Goal: Information Seeking & Learning: Learn about a topic

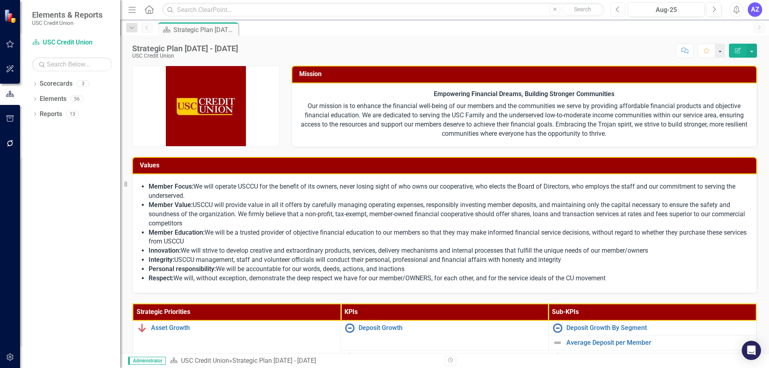
click at [620, 12] on icon "Previous" at bounding box center [618, 9] width 4 height 7
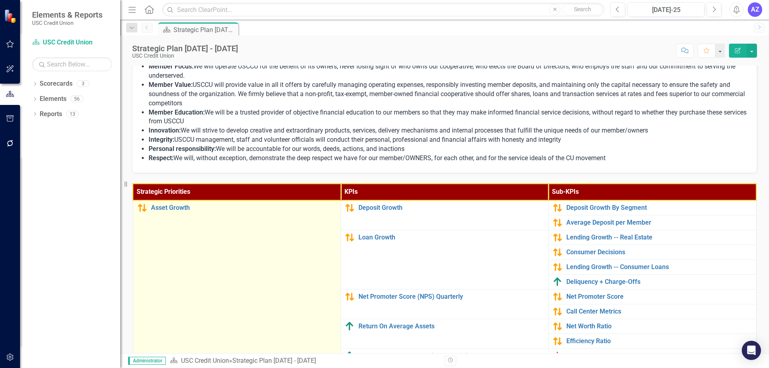
click at [294, 244] on td "Asset Growth Link Map View Link Map Edit Edit Strategic Priority Link Open Elem…" at bounding box center [237, 304] width 208 height 208
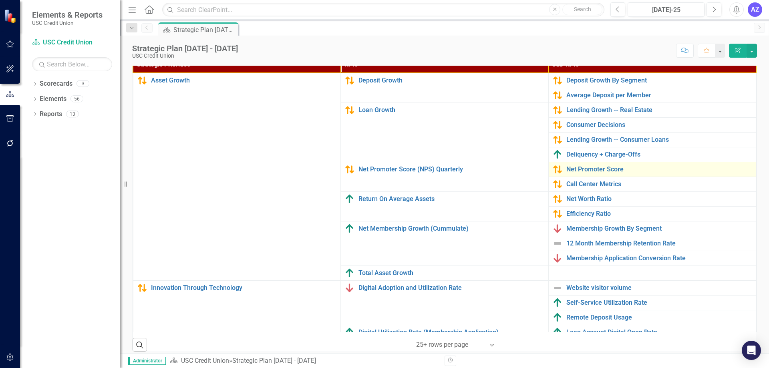
scroll to position [207, 0]
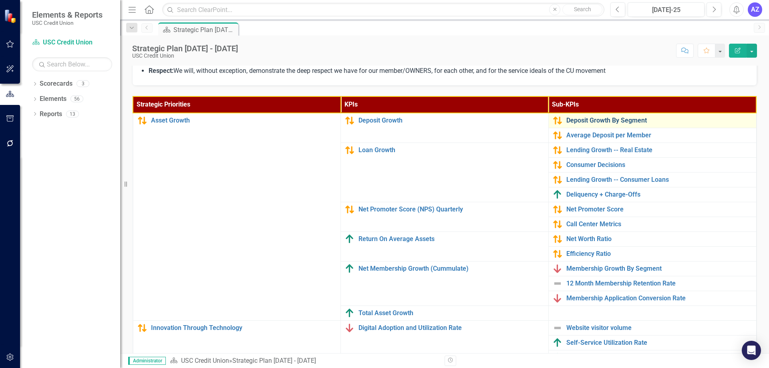
click at [606, 117] on link "Deposit Growth By Segment" at bounding box center [659, 120] width 186 height 7
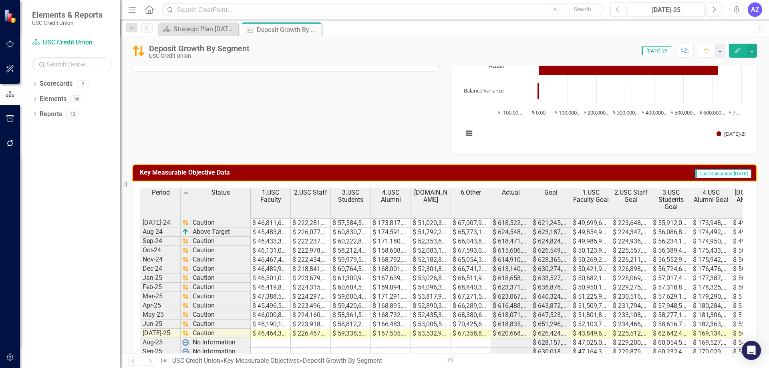
scroll to position [280, 0]
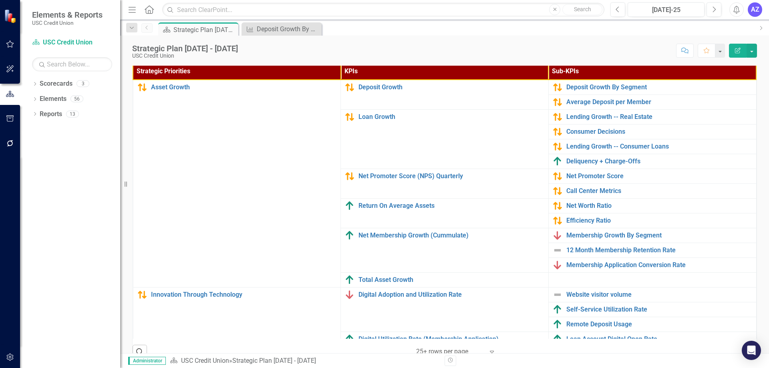
scroll to position [241, 0]
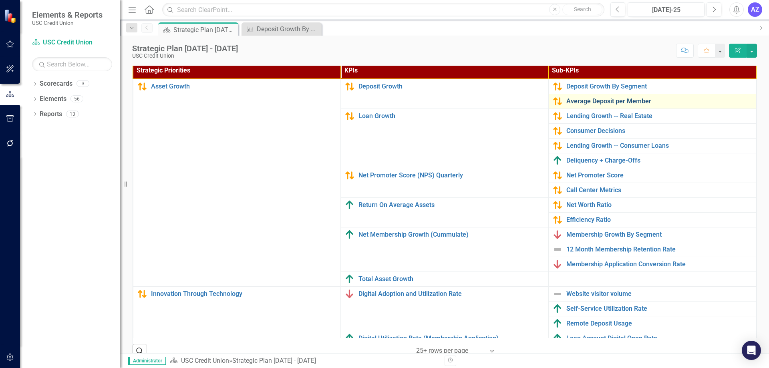
click at [633, 99] on link "Average Deposit per Member" at bounding box center [659, 101] width 186 height 7
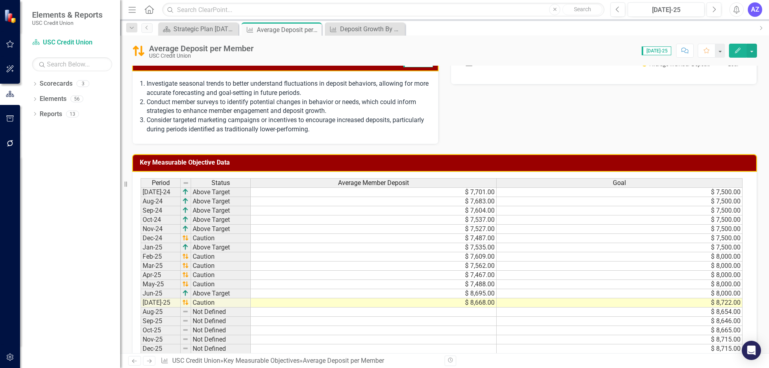
scroll to position [240, 0]
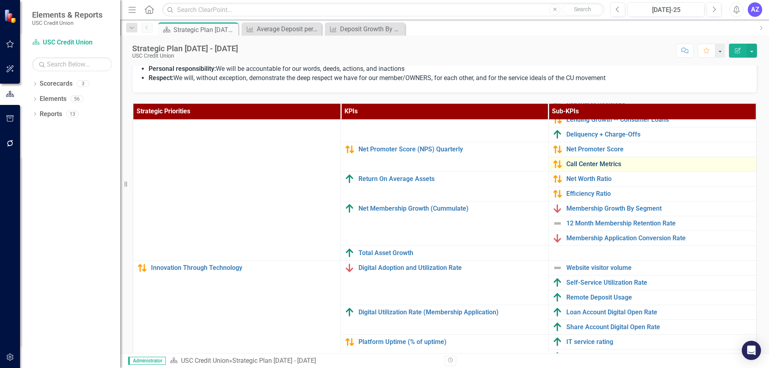
scroll to position [240, 0]
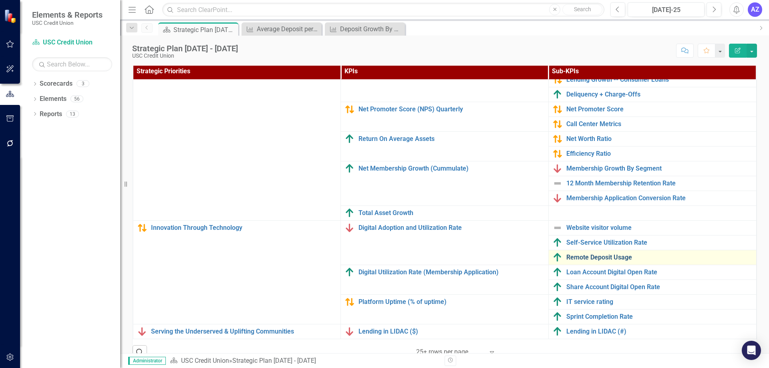
click at [620, 254] on link "Remote Deposit Usage" at bounding box center [659, 257] width 186 height 7
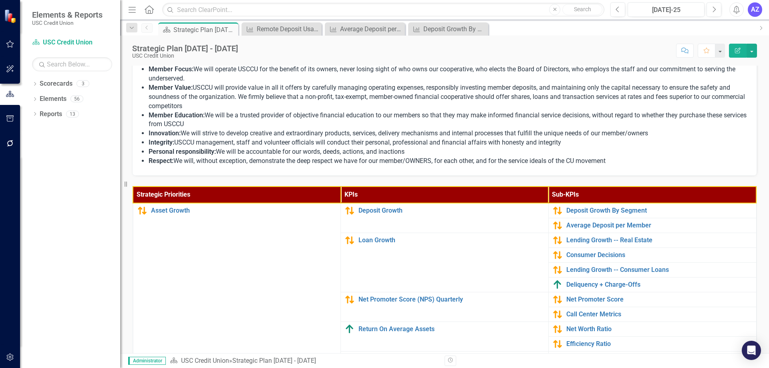
scroll to position [120, 0]
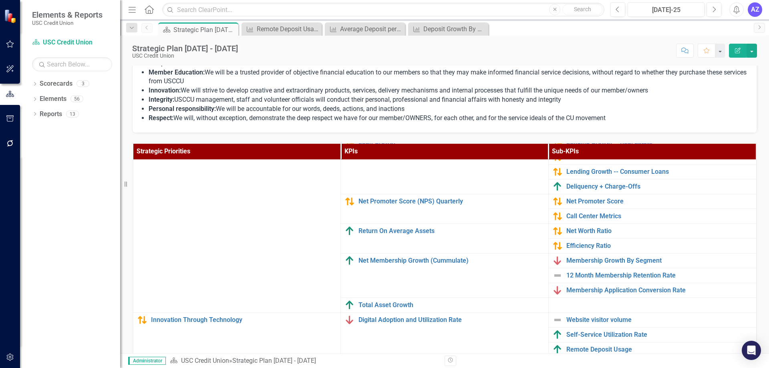
scroll to position [73, 0]
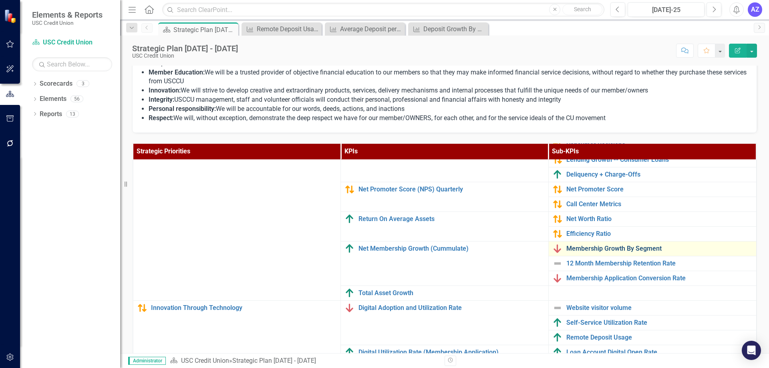
click at [649, 245] on link "Membership Growth By Segment" at bounding box center [659, 248] width 186 height 7
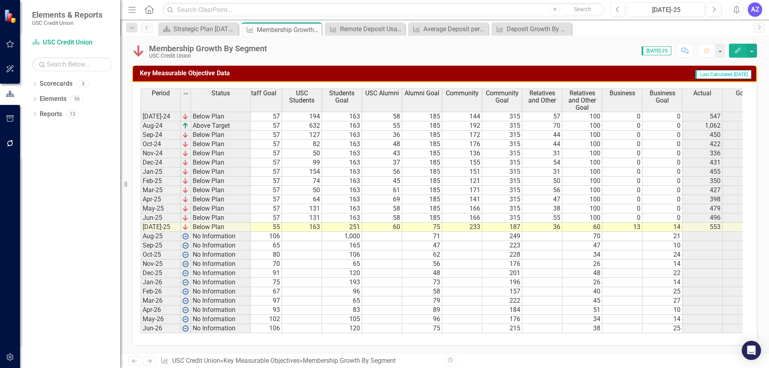
scroll to position [0, 149]
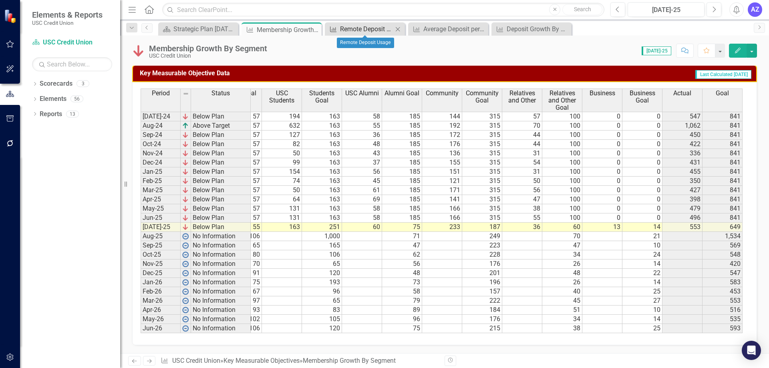
click at [372, 28] on div "Remote Deposit Usage" at bounding box center [366, 29] width 53 height 10
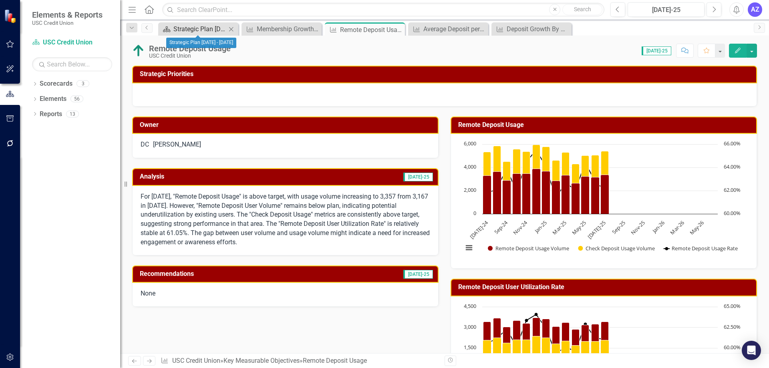
click at [180, 25] on div "Strategic Plan [DATE] - [DATE]" at bounding box center [199, 29] width 53 height 10
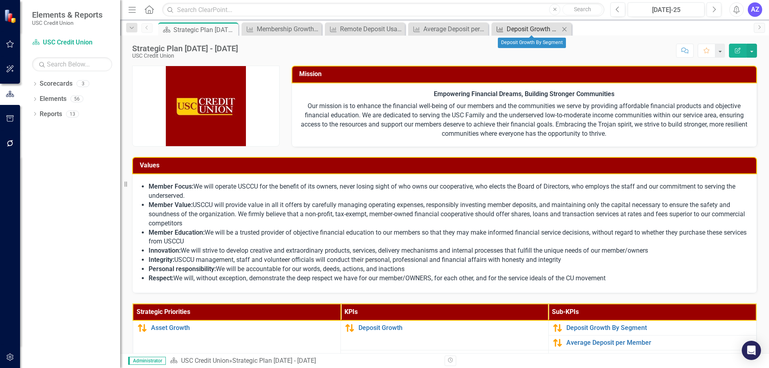
click at [530, 26] on div "Deposit Growth By Segment" at bounding box center [533, 29] width 53 height 10
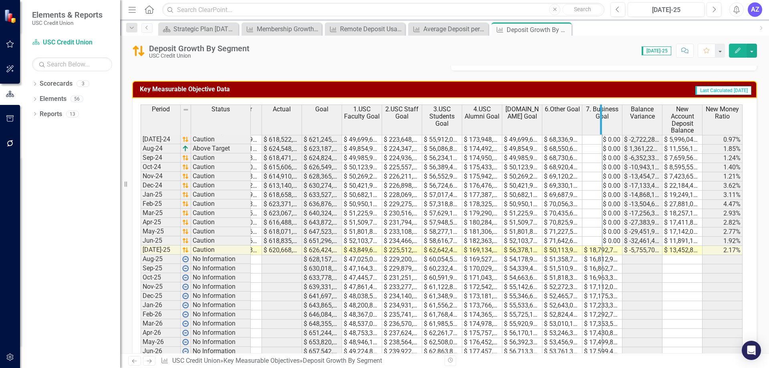
drag, startPoint x: 621, startPoint y: 116, endPoint x: 599, endPoint y: 121, distance: 22.2
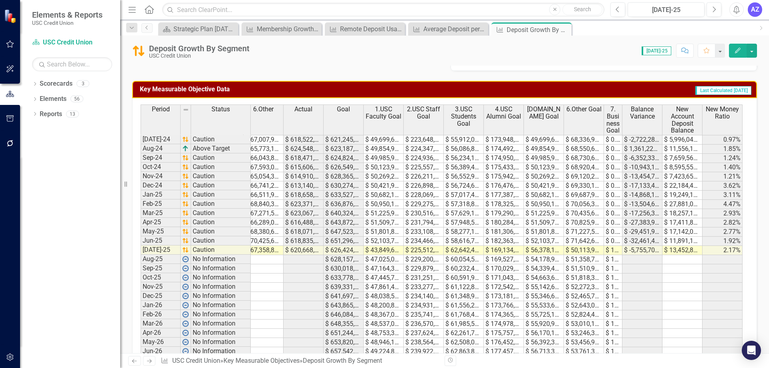
scroll to position [0, 207]
drag, startPoint x: 661, startPoint y: 121, endPoint x: 709, endPoint y: 129, distance: 48.6
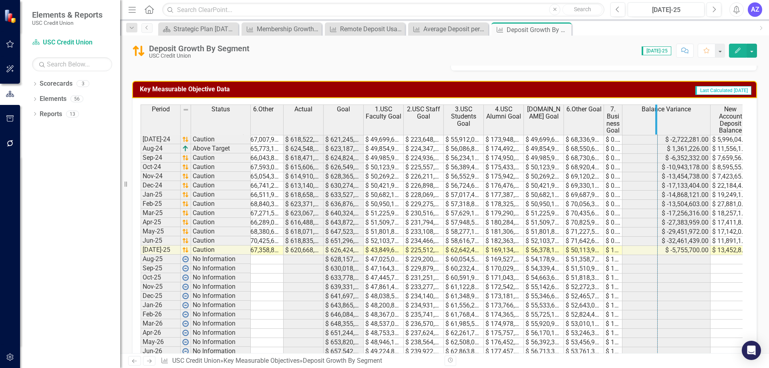
drag, startPoint x: 621, startPoint y: 119, endPoint x: 656, endPoint y: 122, distance: 35.4
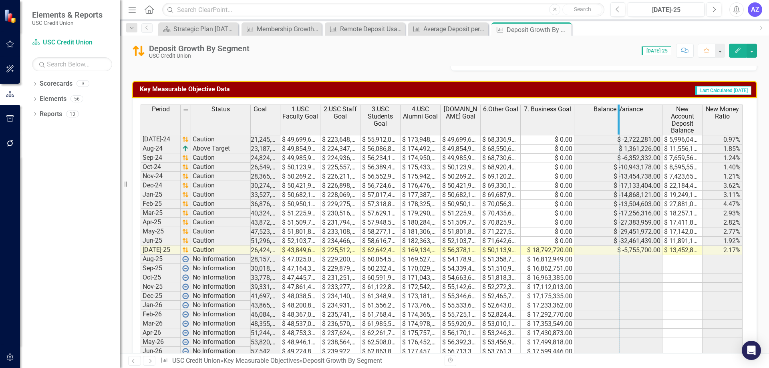
drag, startPoint x: 661, startPoint y: 115, endPoint x: 618, endPoint y: 125, distance: 43.5
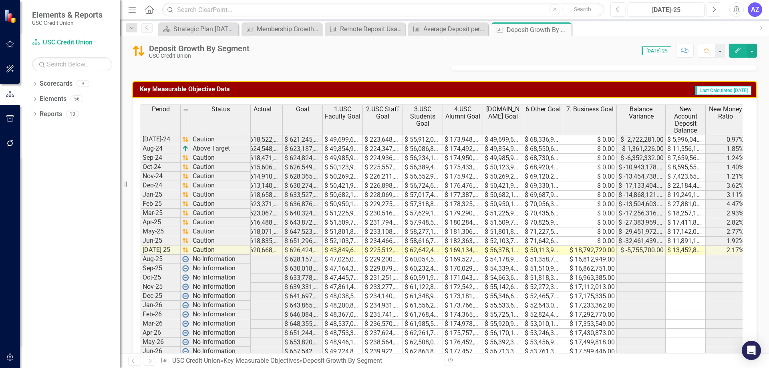
click at [711, 11] on button "Next" at bounding box center [713, 9] width 15 height 14
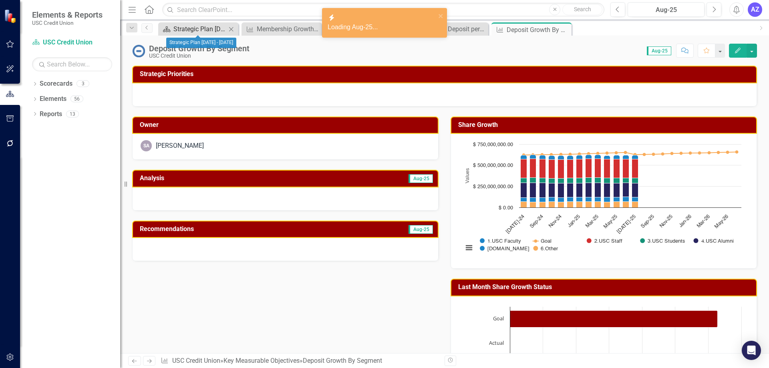
click at [197, 31] on div "Strategic Plan [DATE] - [DATE]" at bounding box center [199, 29] width 53 height 10
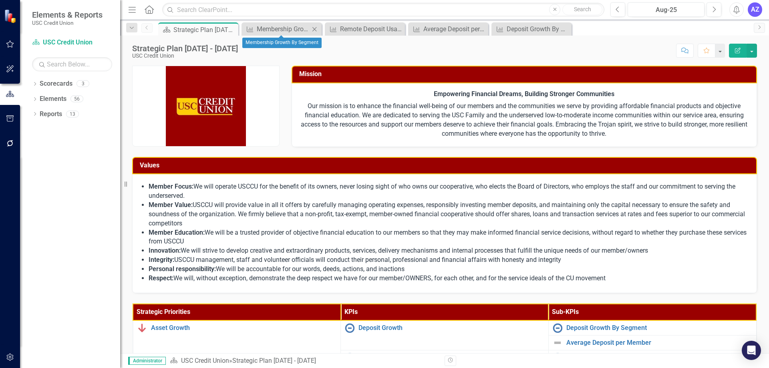
click at [316, 27] on icon "Close" at bounding box center [314, 29] width 8 height 6
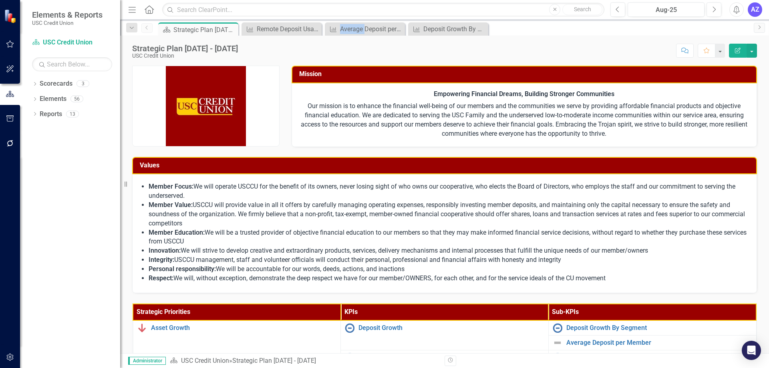
click at [0, 0] on icon "Close" at bounding box center [0, 0] width 0 height 0
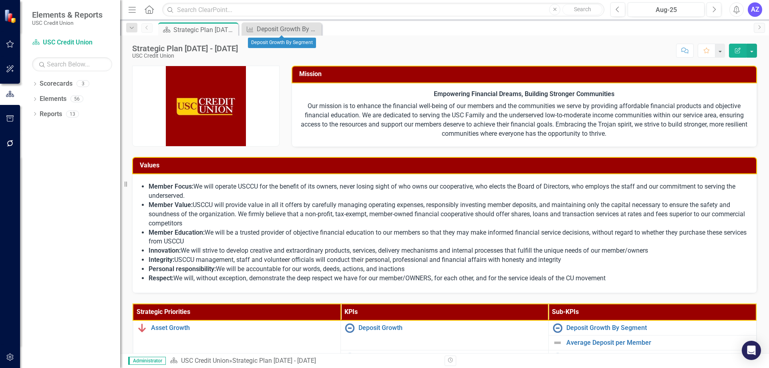
click at [0, 0] on icon "Close" at bounding box center [0, 0] width 0 height 0
click at [207, 29] on div "Strategic Plan [DATE] - [DATE]" at bounding box center [199, 30] width 53 height 10
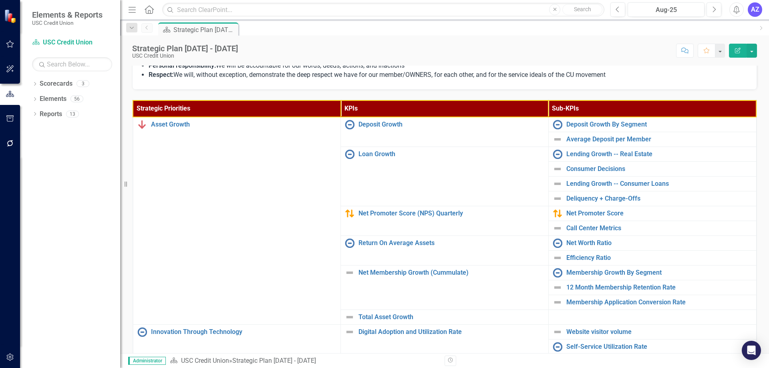
scroll to position [240, 0]
